Goal: Ask a question

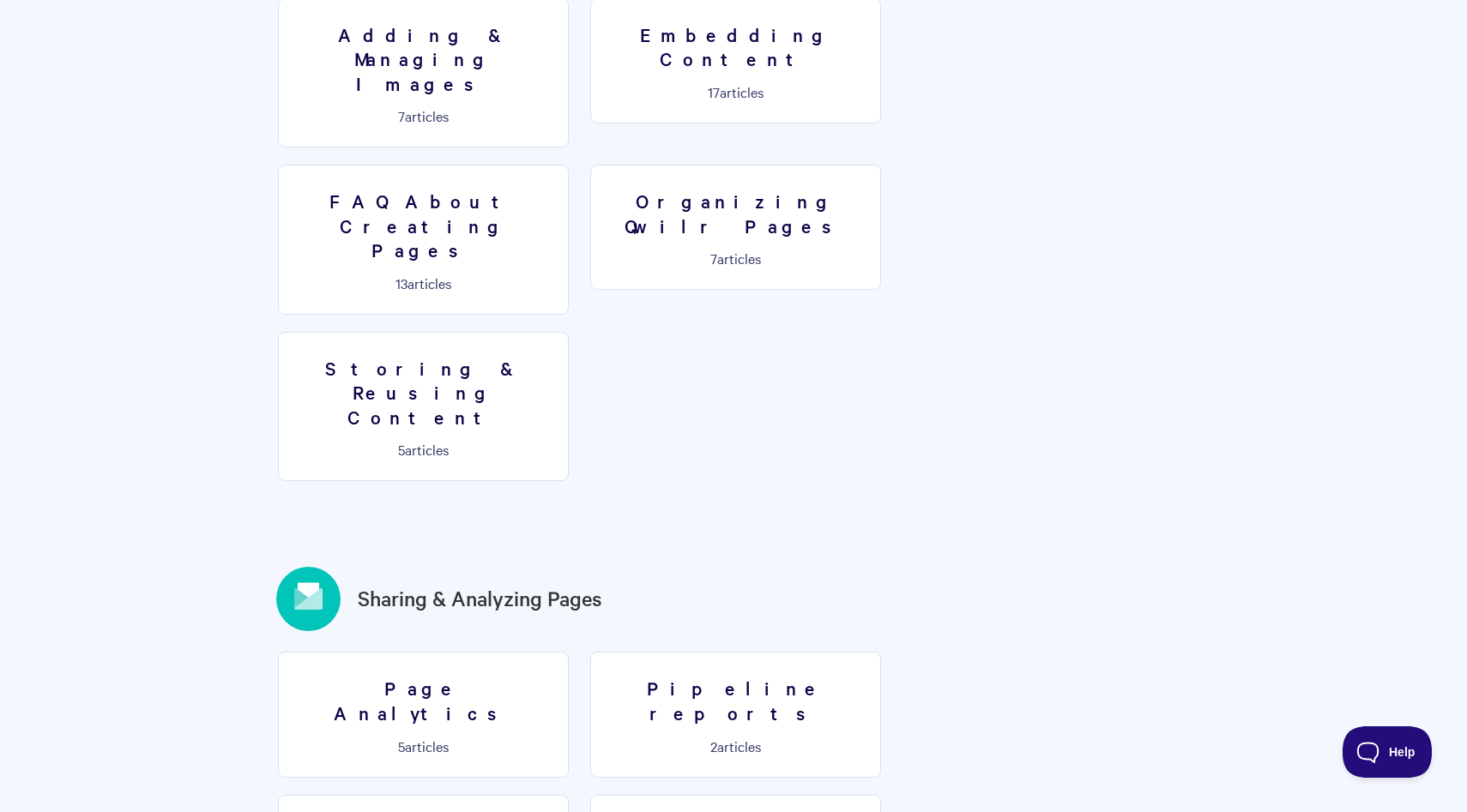
scroll to position [1779, 0]
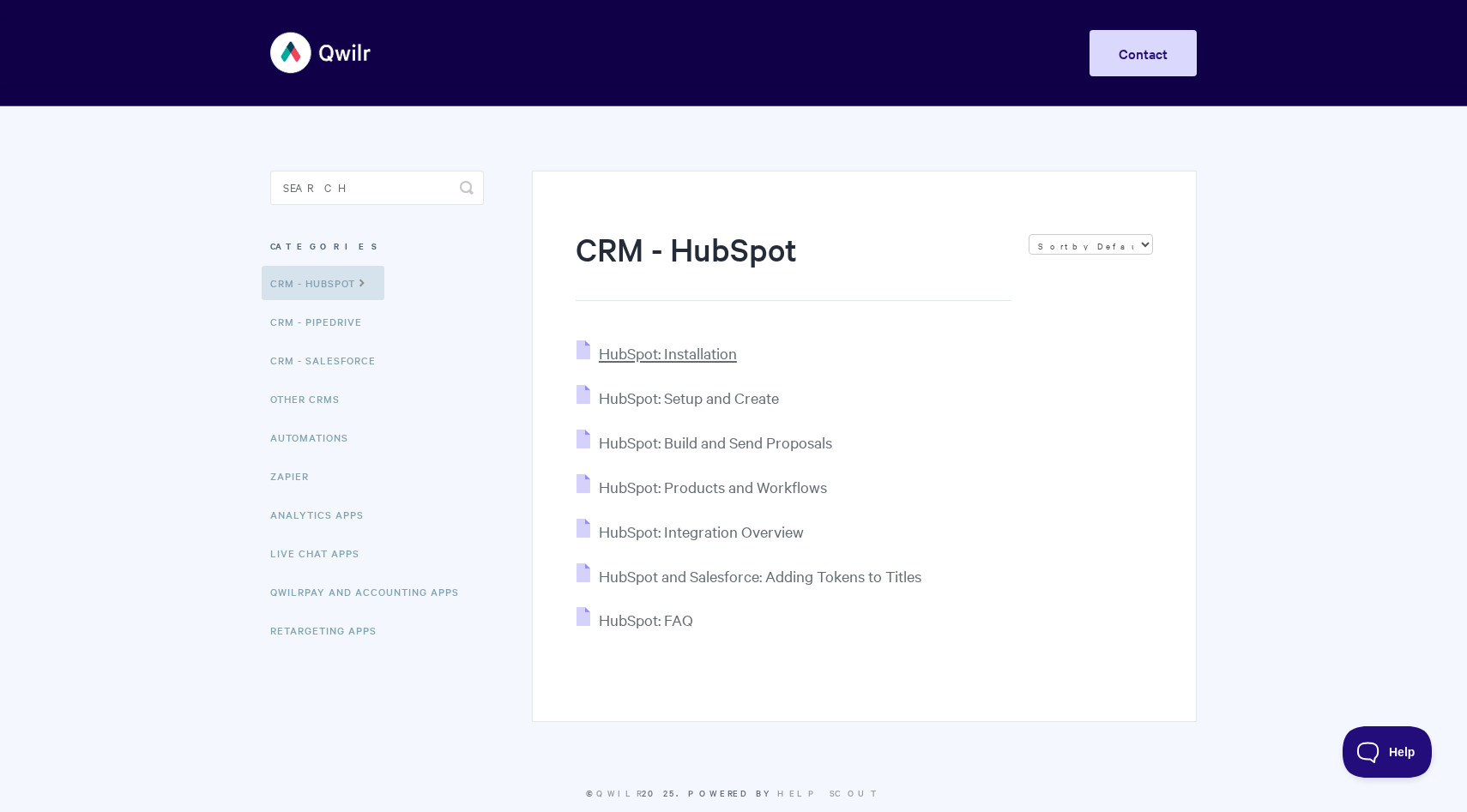
click at [673, 348] on span "HubSpot: Installation" at bounding box center [668, 352] width 138 height 20
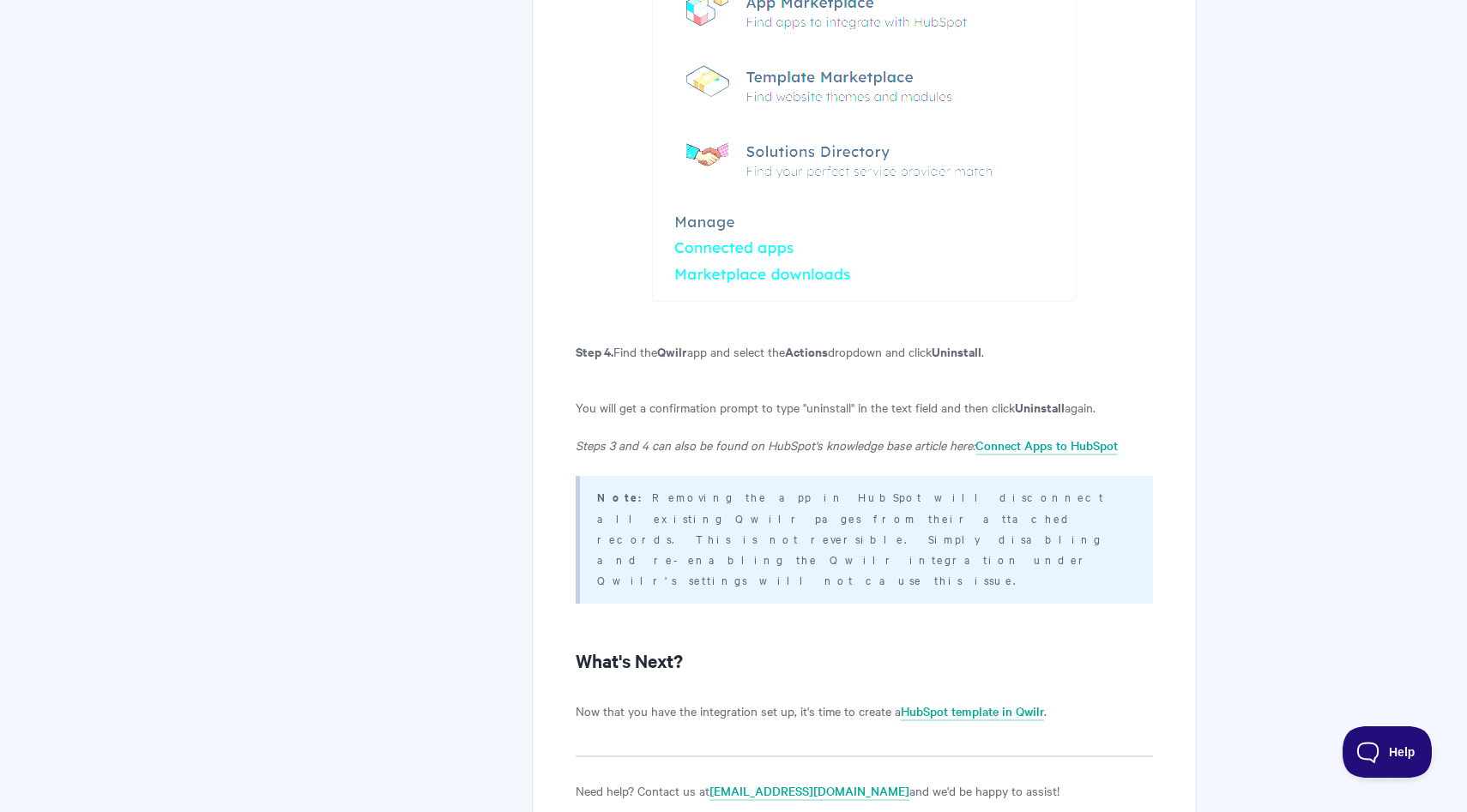
scroll to position [3822, 0]
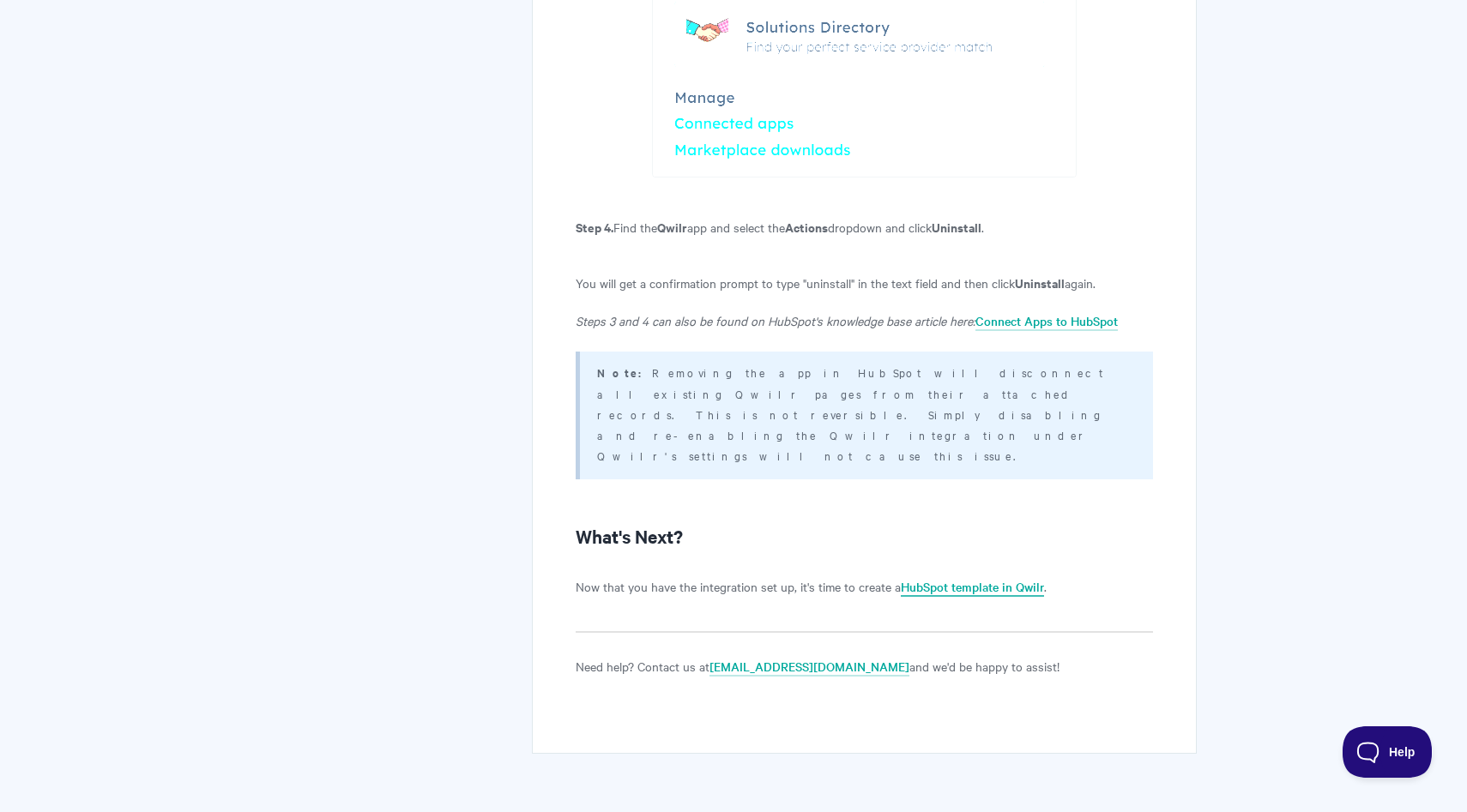
click at [970, 577] on link "HubSpot template in Qwilr" at bounding box center [972, 587] width 143 height 19
click at [1385, 755] on button "Help" at bounding box center [1381, 747] width 89 height 51
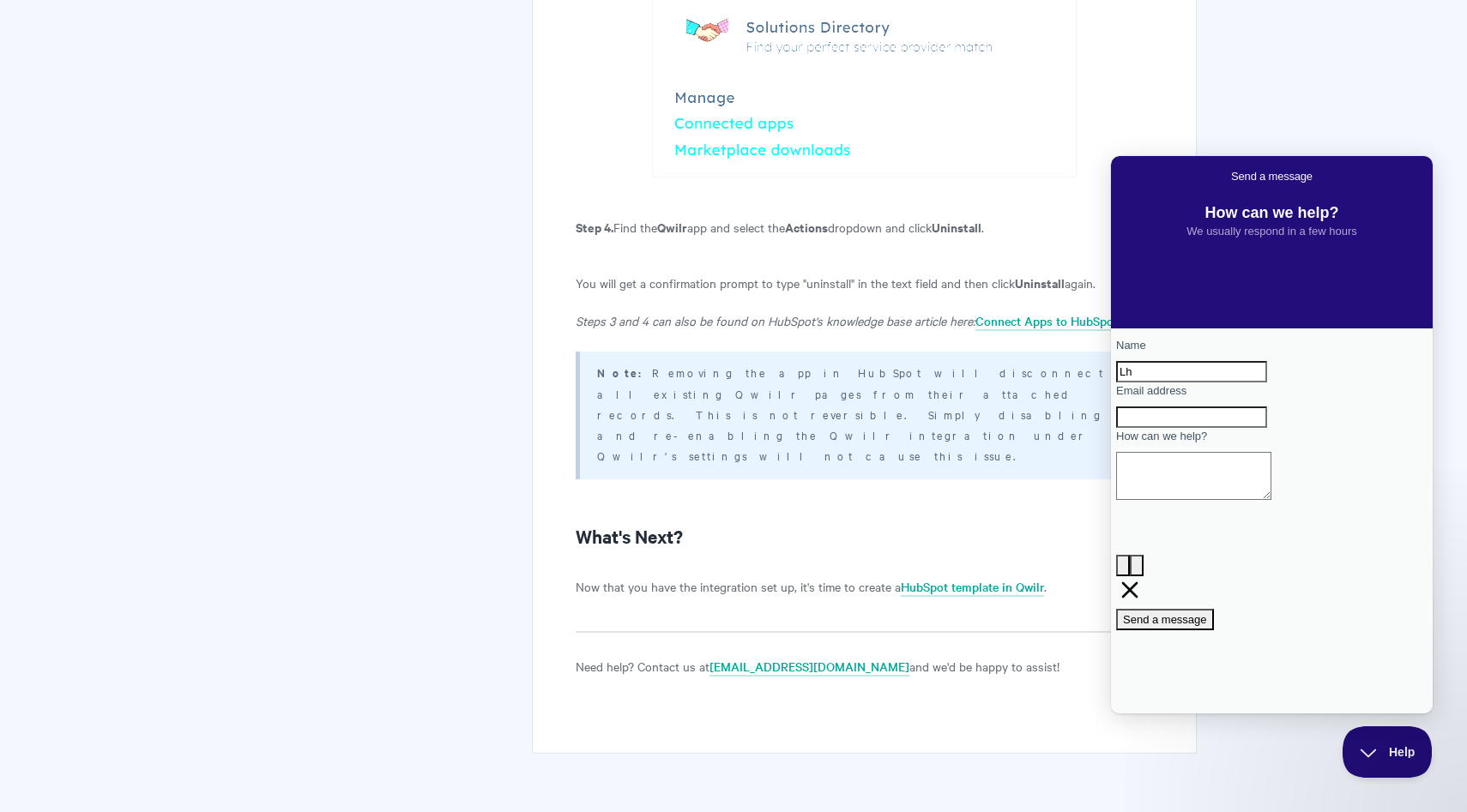
type input "L"
click at [1152, 382] on input "Name" at bounding box center [1191, 372] width 151 height 23
type input "[PERSON_NAME]"
click at [1225, 428] on input "Email address" at bounding box center [1191, 418] width 151 height 23
type input "[PERSON_NAME][EMAIL_ADDRESS][DOMAIN_NAME]"
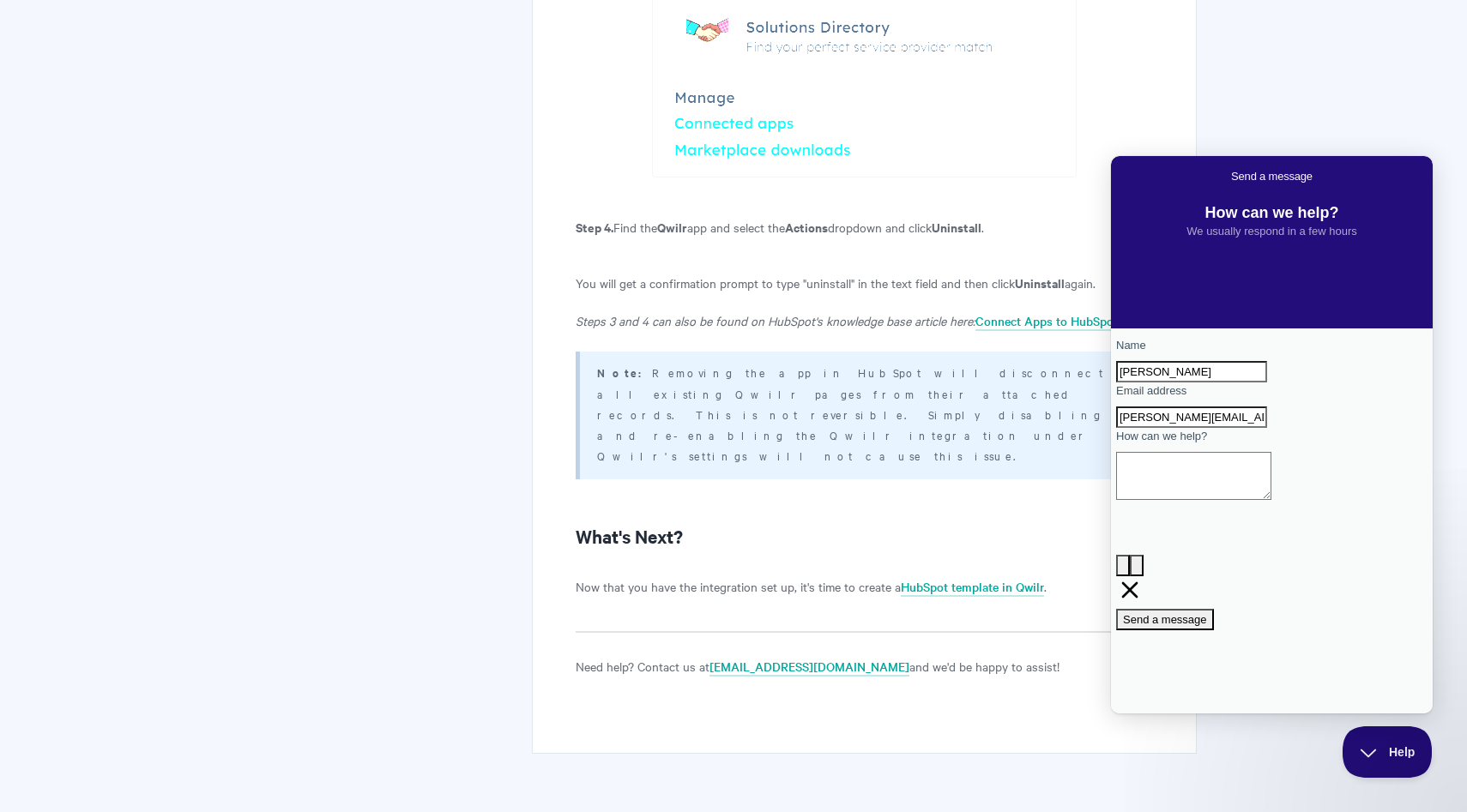
click at [1224, 500] on textarea "How can we help?" at bounding box center [1194, 475] width 155 height 48
click at [1213, 500] on textarea "Hi team, the location token f" at bounding box center [1194, 475] width 155 height 48
click at [1271, 500] on textarea "Hi team, the deal location token f" at bounding box center [1194, 475] width 155 height 48
click at [1217, 500] on textarea "Hi team, the deal location token" at bounding box center [1194, 475] width 155 height 48
click at [1271, 500] on textarea "Hi team, the HubSpot deal location token" at bounding box center [1194, 475] width 155 height 48
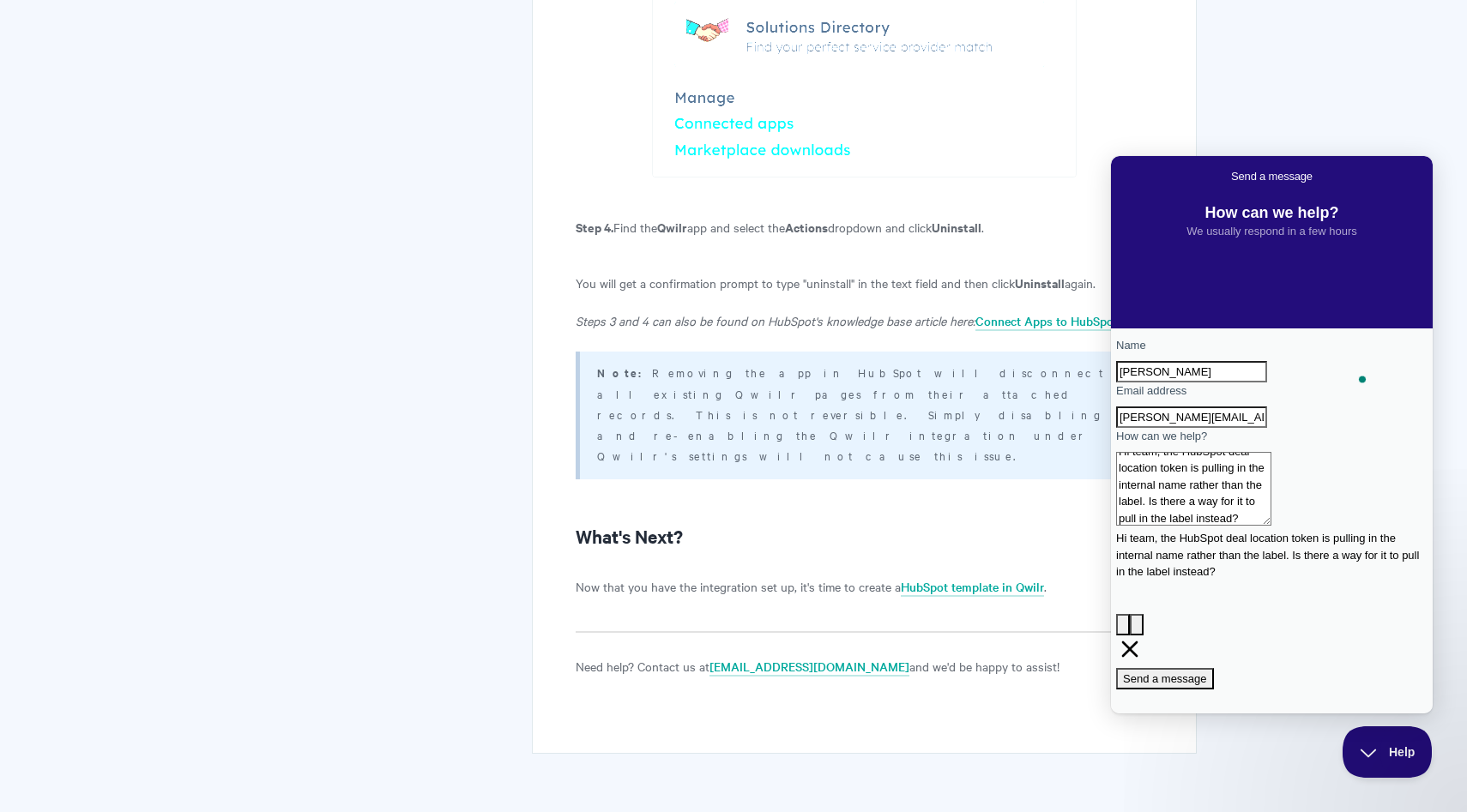
click at [1193, 497] on textarea "Hi team, the HubSpot deal location token is pulling in the internal name rather…" at bounding box center [1194, 488] width 155 height 74
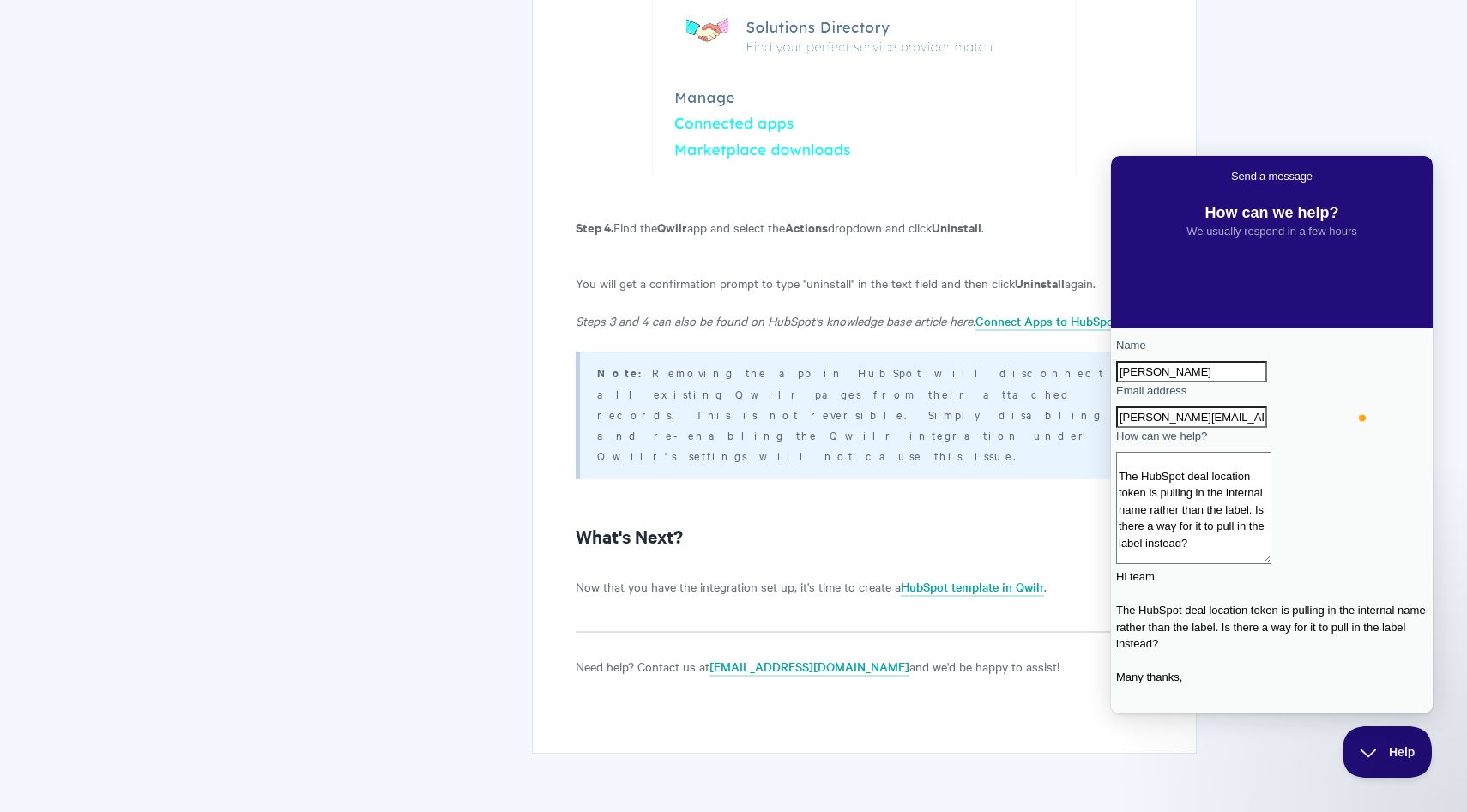
scroll to position [20, 0]
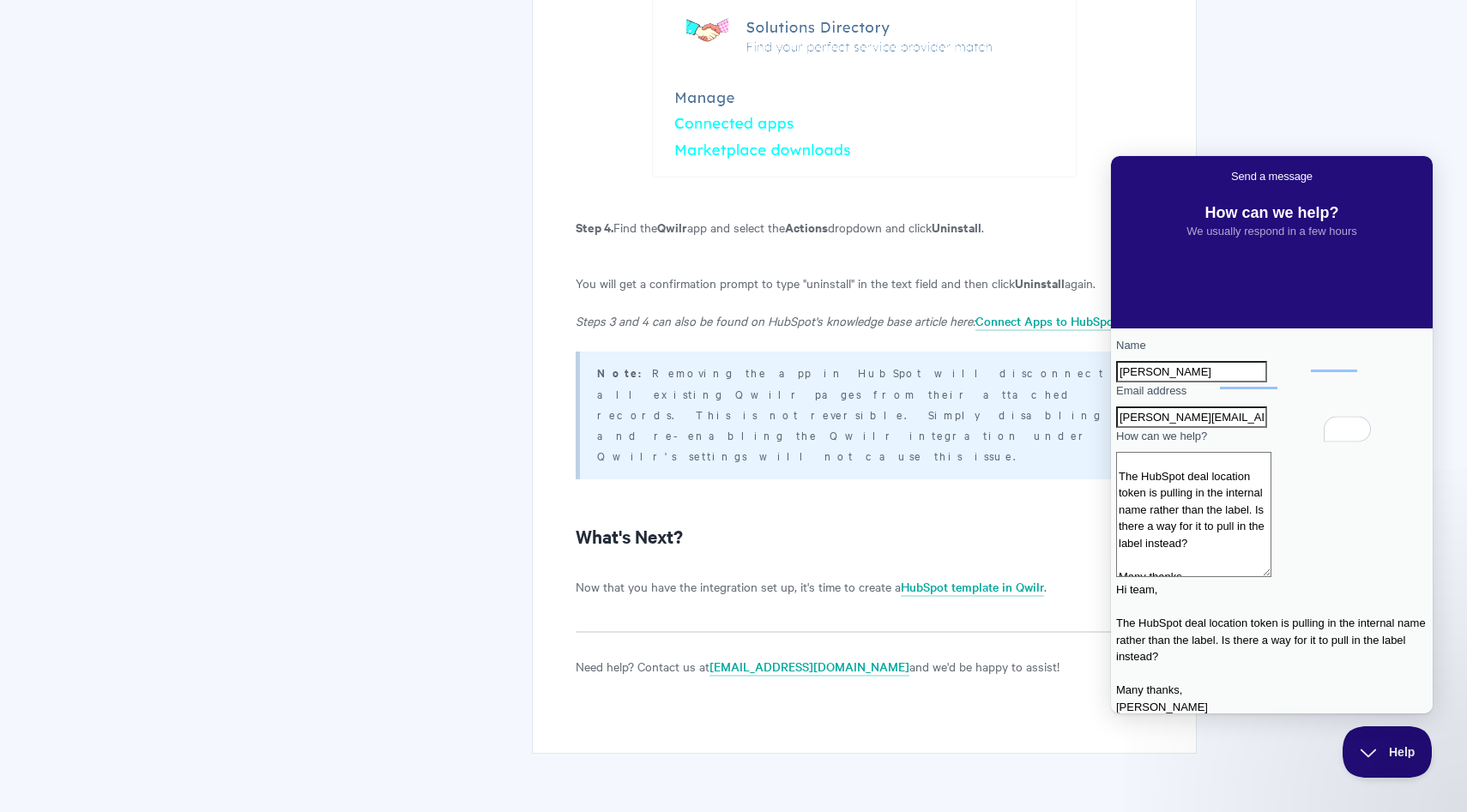
type textarea "Hi team, The HubSpot deal location token is pulling in the internal name rather…"
click at [1207, 807] on span "Send a message" at bounding box center [1164, 813] width 84 height 13
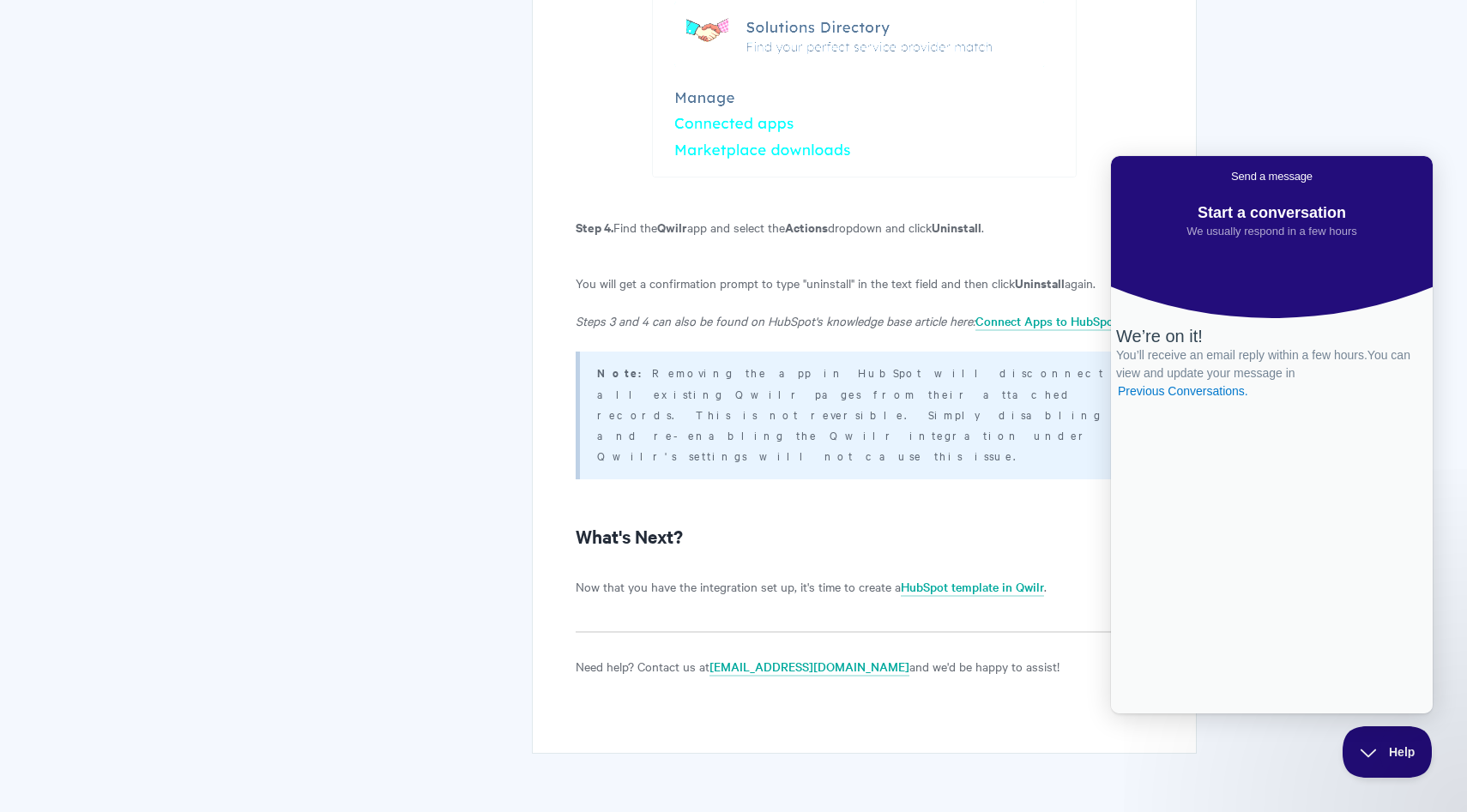
click at [1411, 766] on button "Help" at bounding box center [1381, 747] width 89 height 51
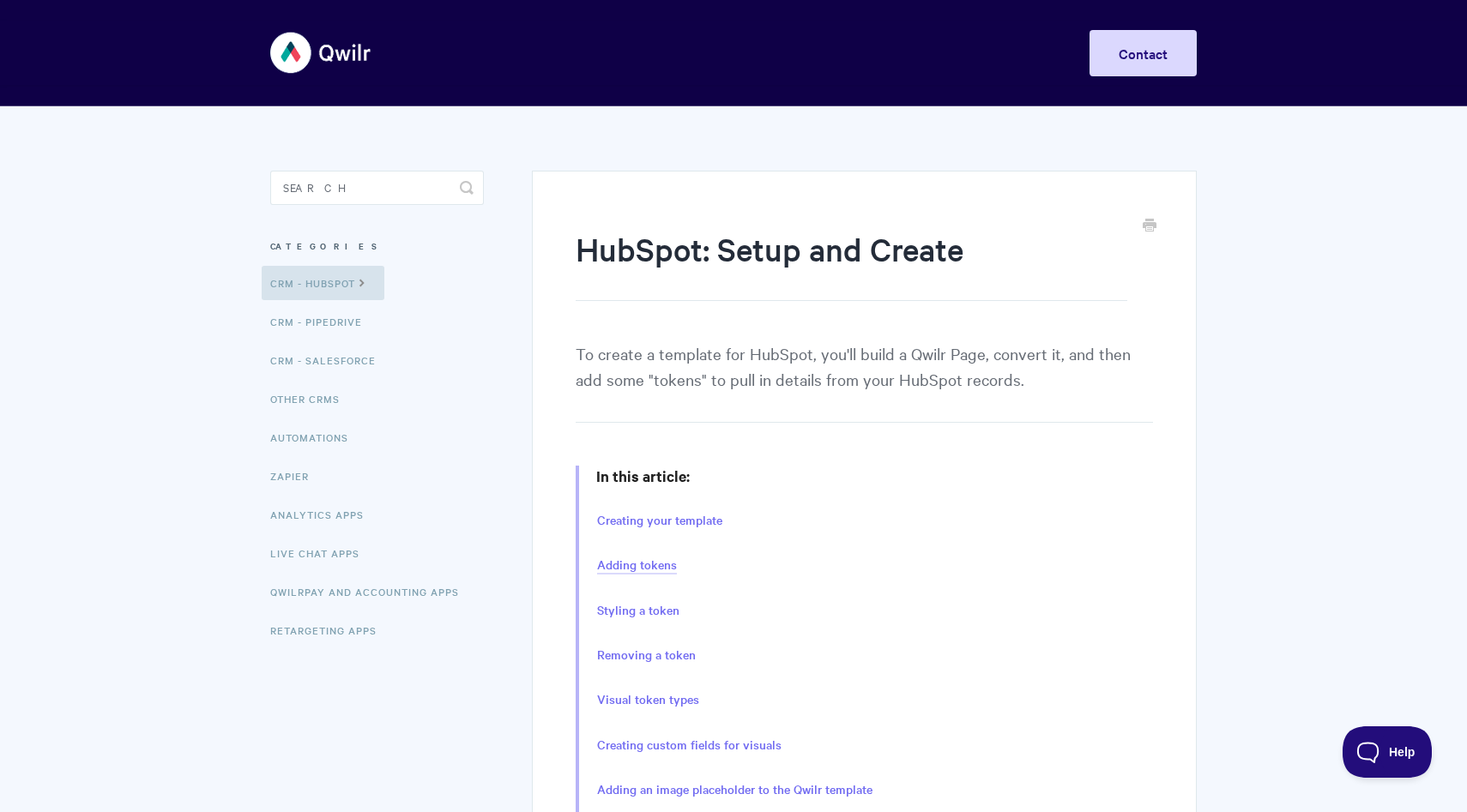
click at [624, 561] on link "Adding tokens" at bounding box center [636, 565] width 79 height 19
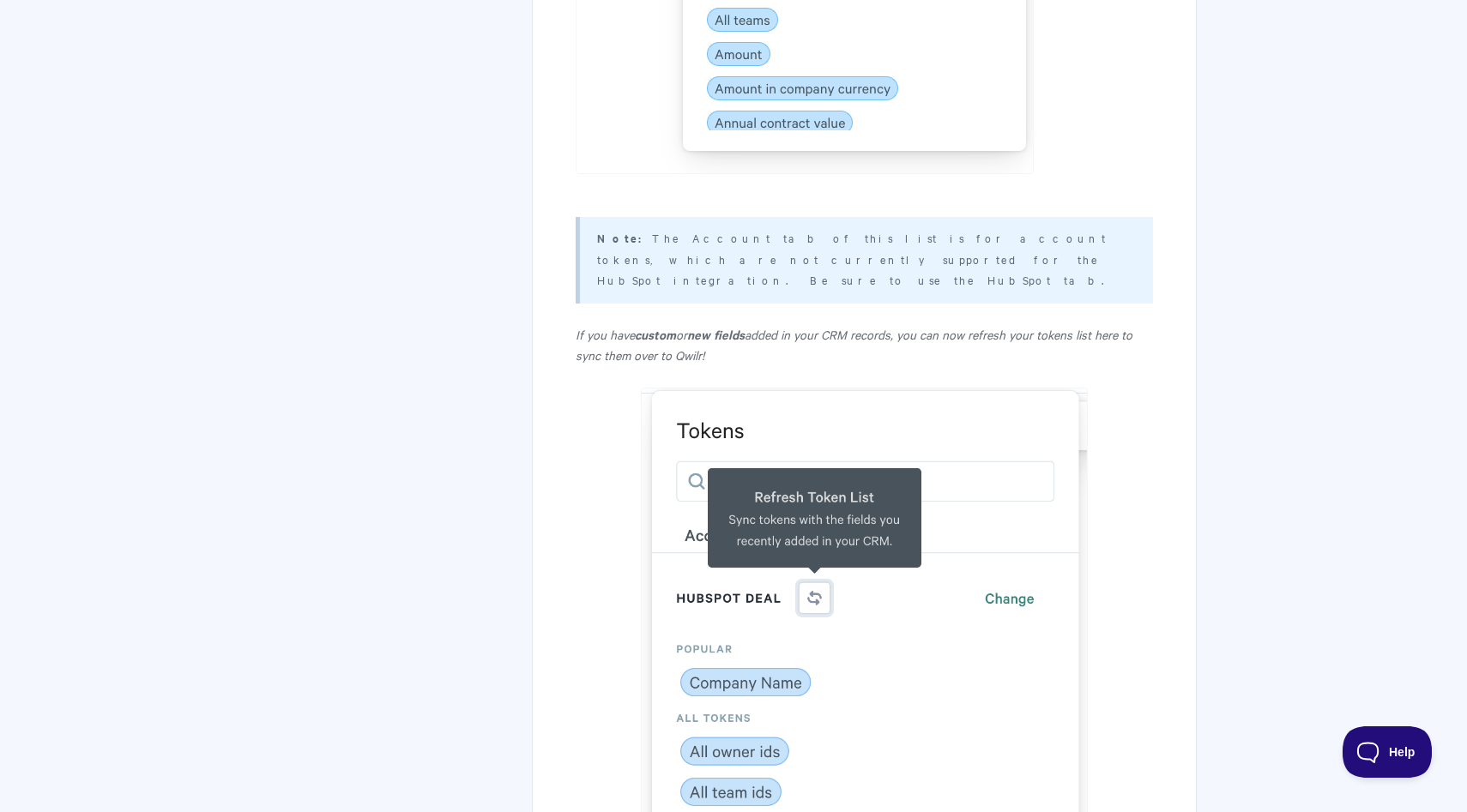
scroll to position [5059, 0]
